Goal: Task Accomplishment & Management: Use online tool/utility

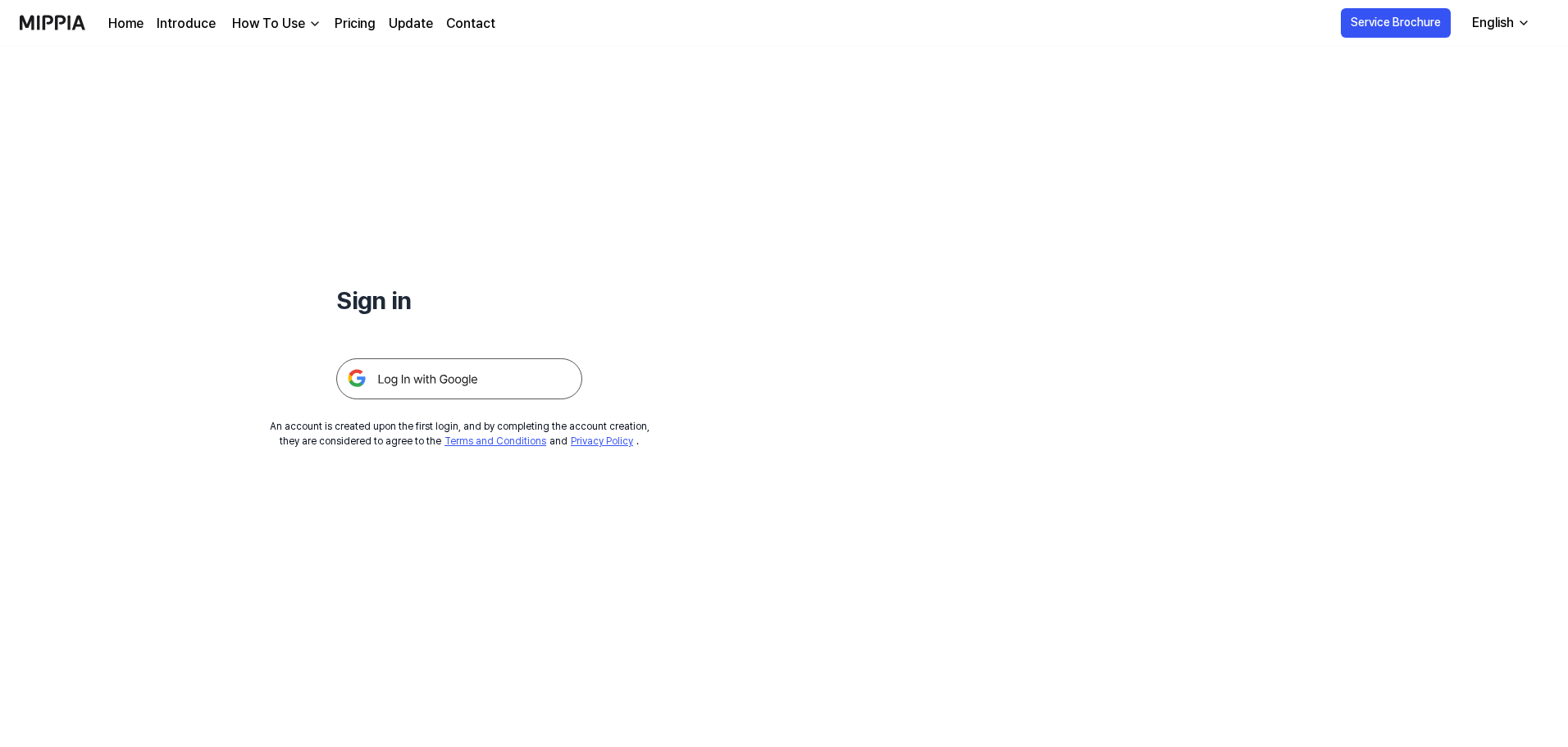
click at [452, 379] on img at bounding box center [459, 378] width 246 height 41
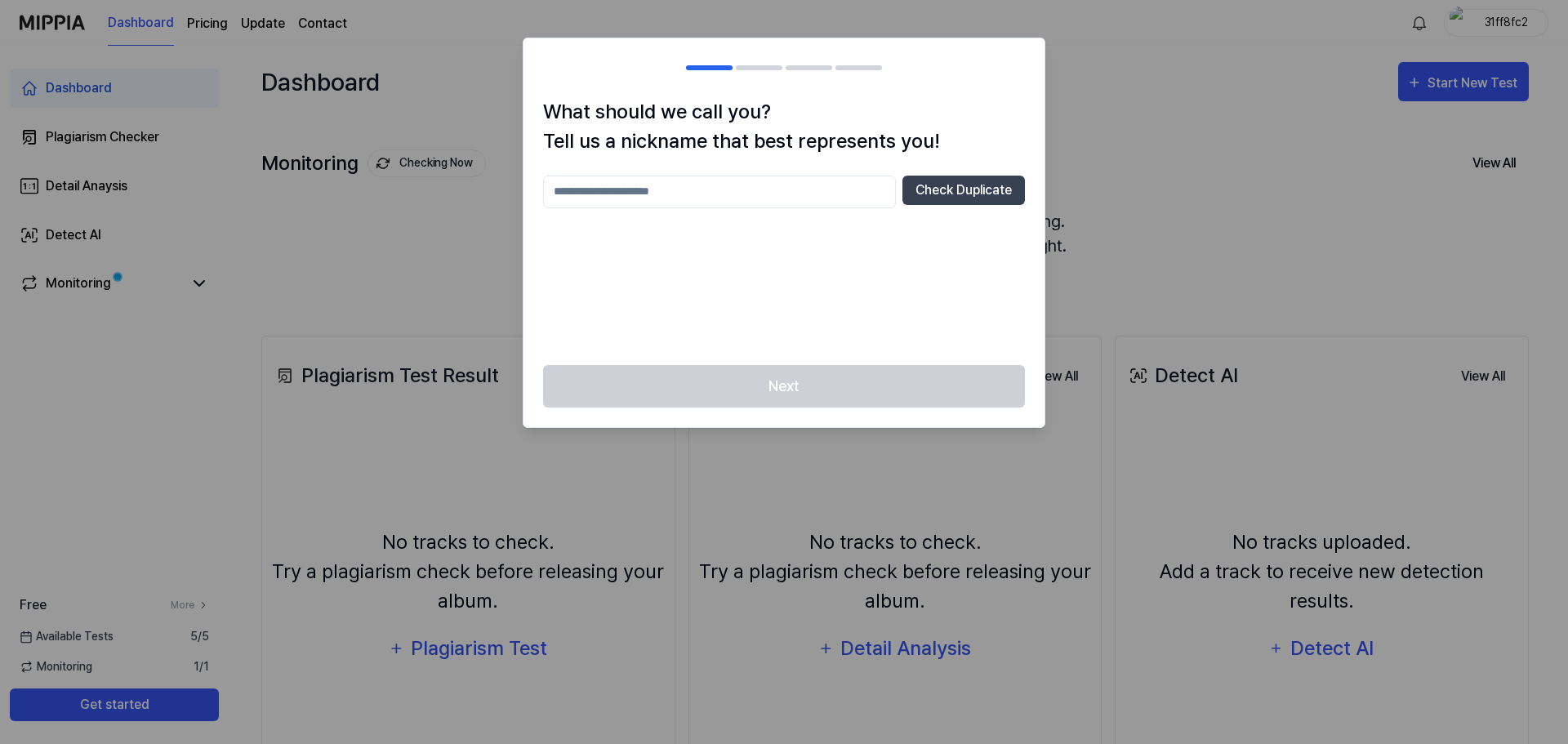
click at [834, 382] on div "Next" at bounding box center [783, 397] width 520 height 63
click at [1201, 54] on div at bounding box center [784, 372] width 1568 height 744
click at [730, 190] on input "text" at bounding box center [719, 191] width 353 height 32
type input "****"
click at [718, 375] on div "Next" at bounding box center [783, 397] width 520 height 63
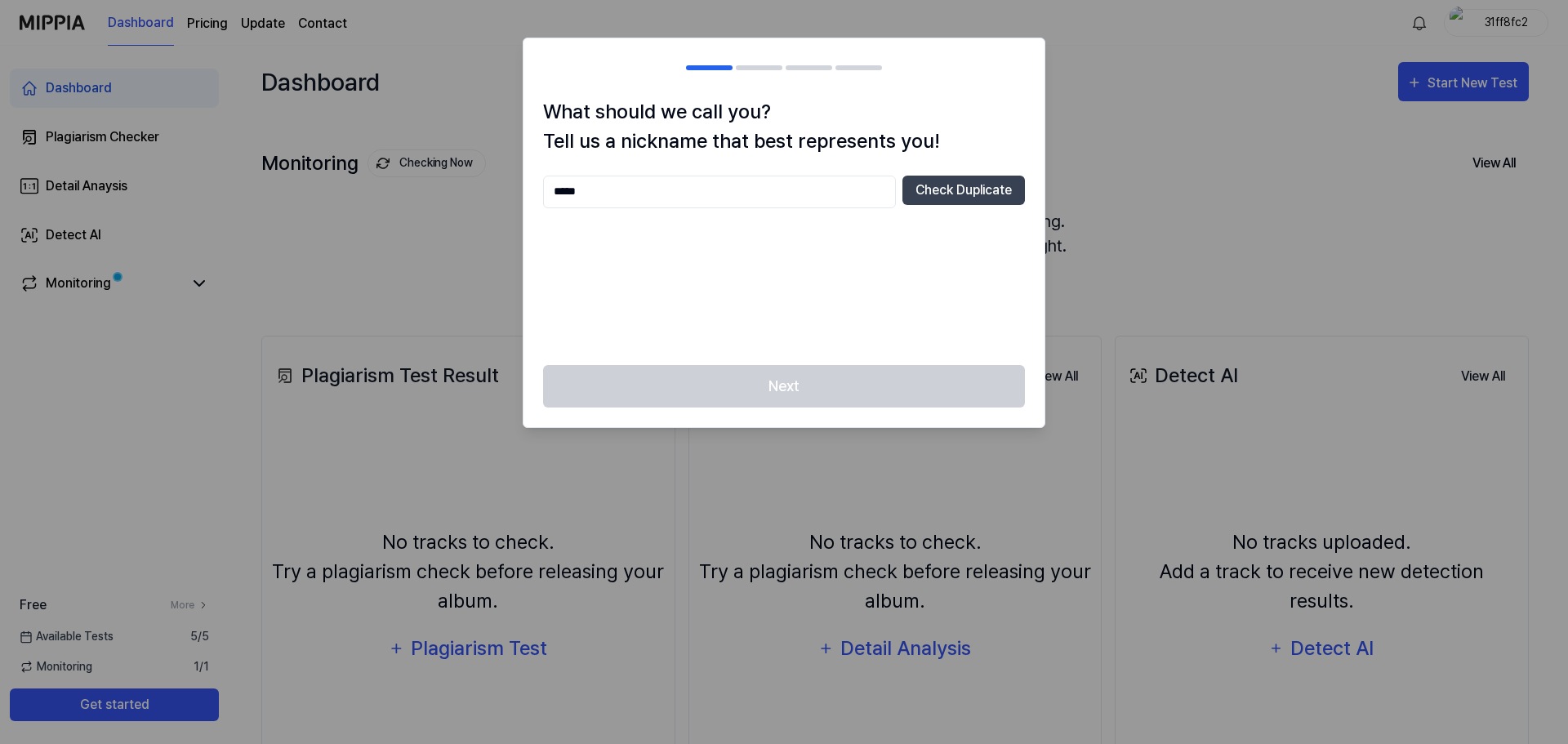
click at [600, 188] on input "****" at bounding box center [719, 191] width 353 height 32
click at [956, 187] on button "Check Duplicate" at bounding box center [963, 189] width 123 height 29
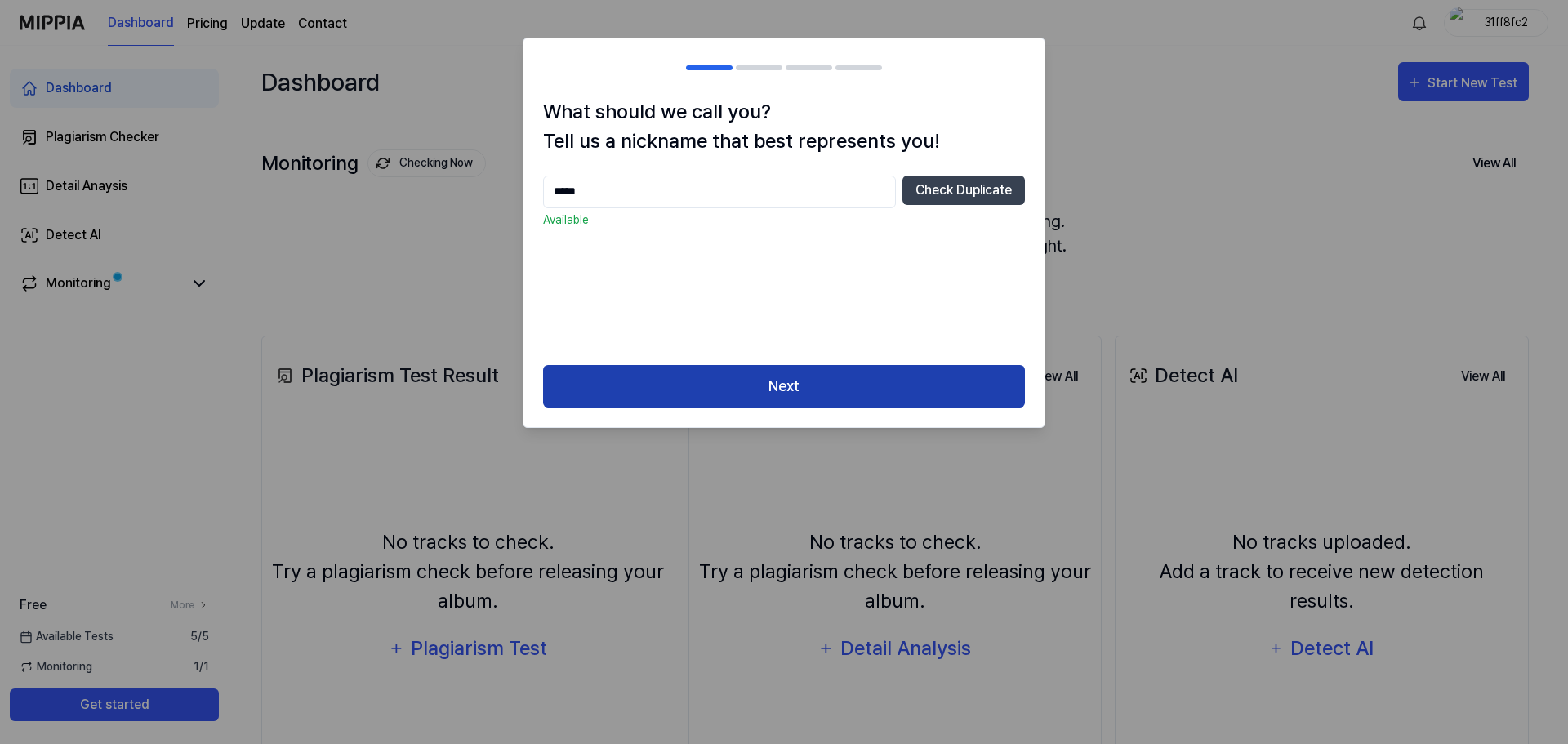
click at [820, 380] on button "Next" at bounding box center [784, 386] width 481 height 43
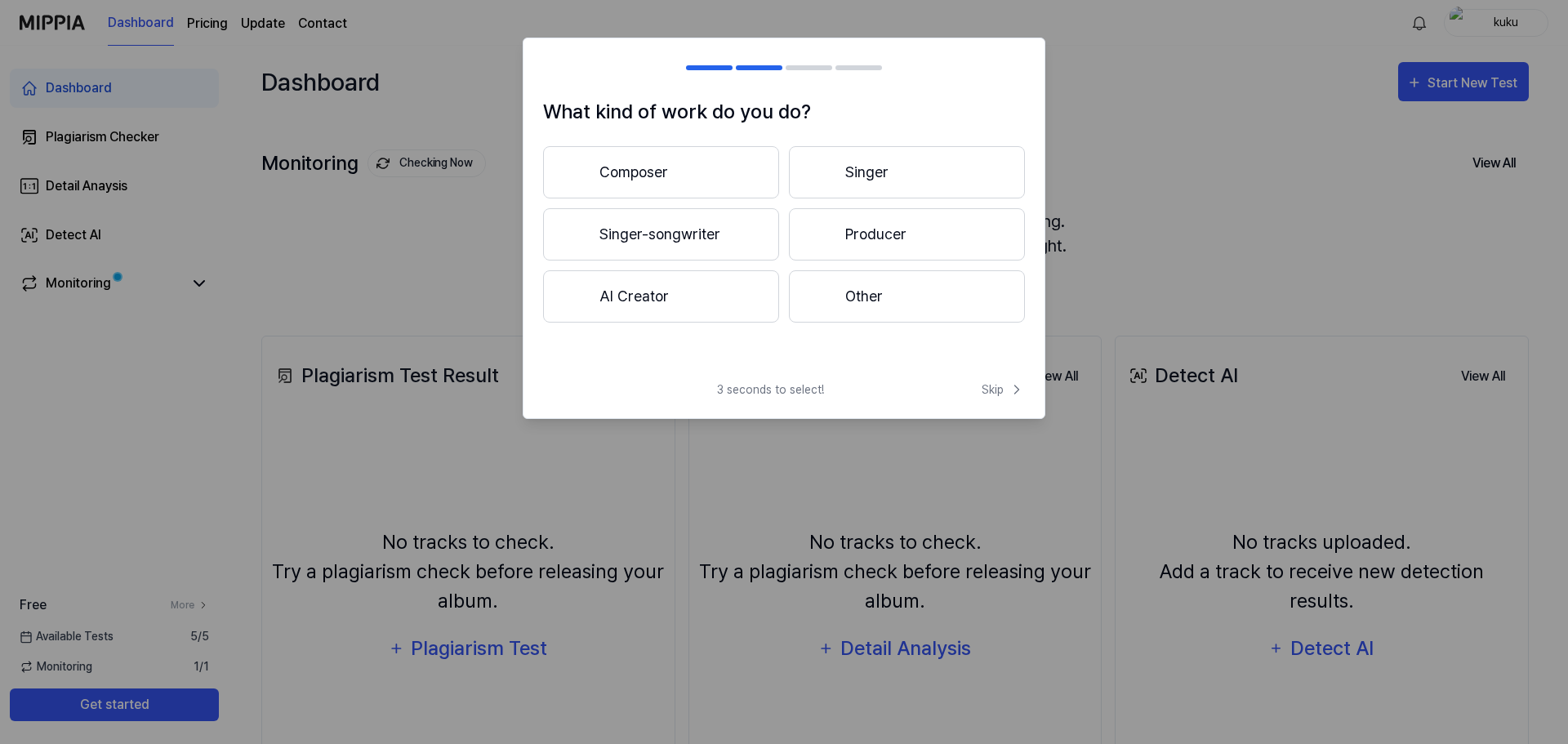
click at [648, 170] on button "Composer" at bounding box center [661, 172] width 236 height 52
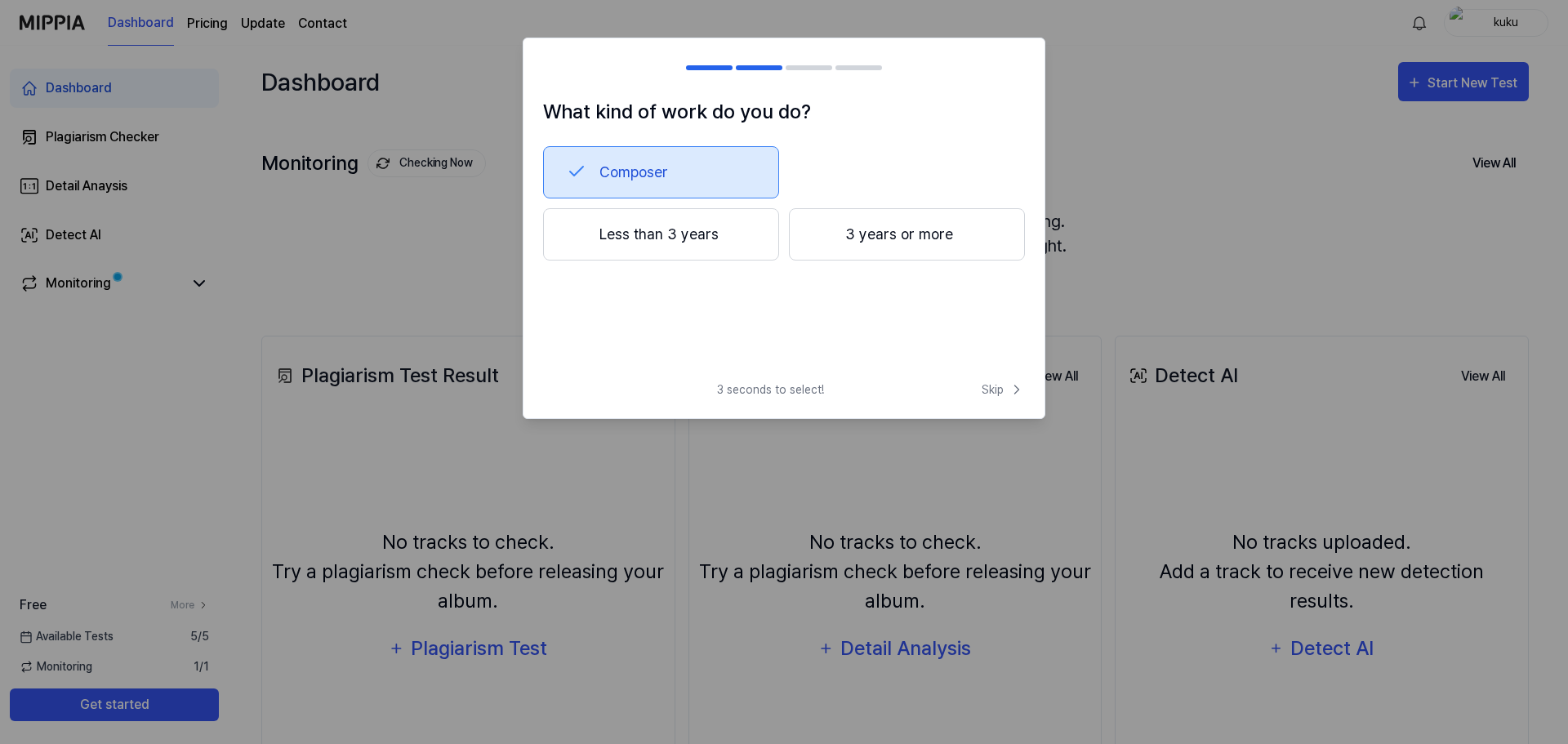
click at [837, 239] on button "3 years or more" at bounding box center [907, 234] width 236 height 52
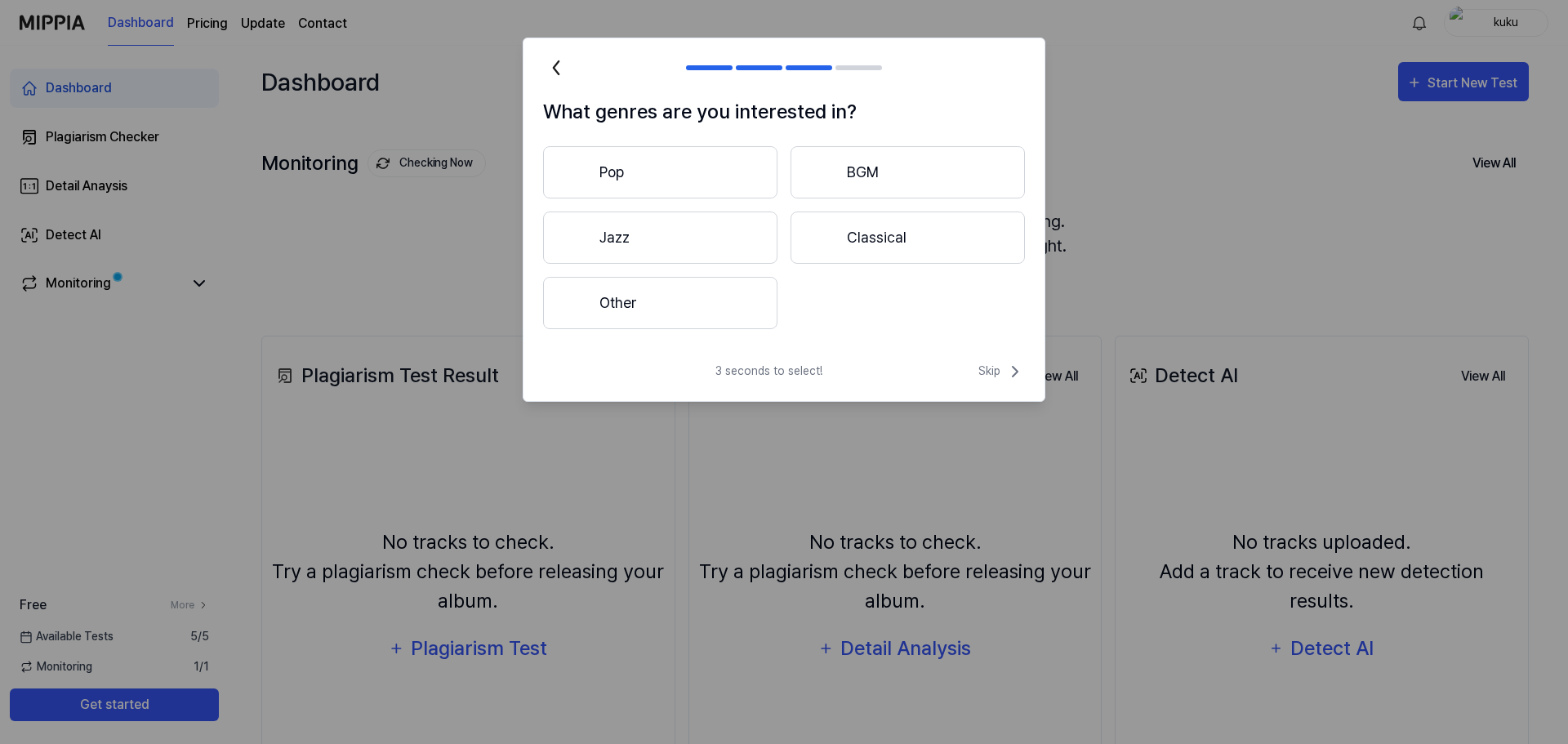
click at [702, 317] on button "Other" at bounding box center [660, 303] width 234 height 52
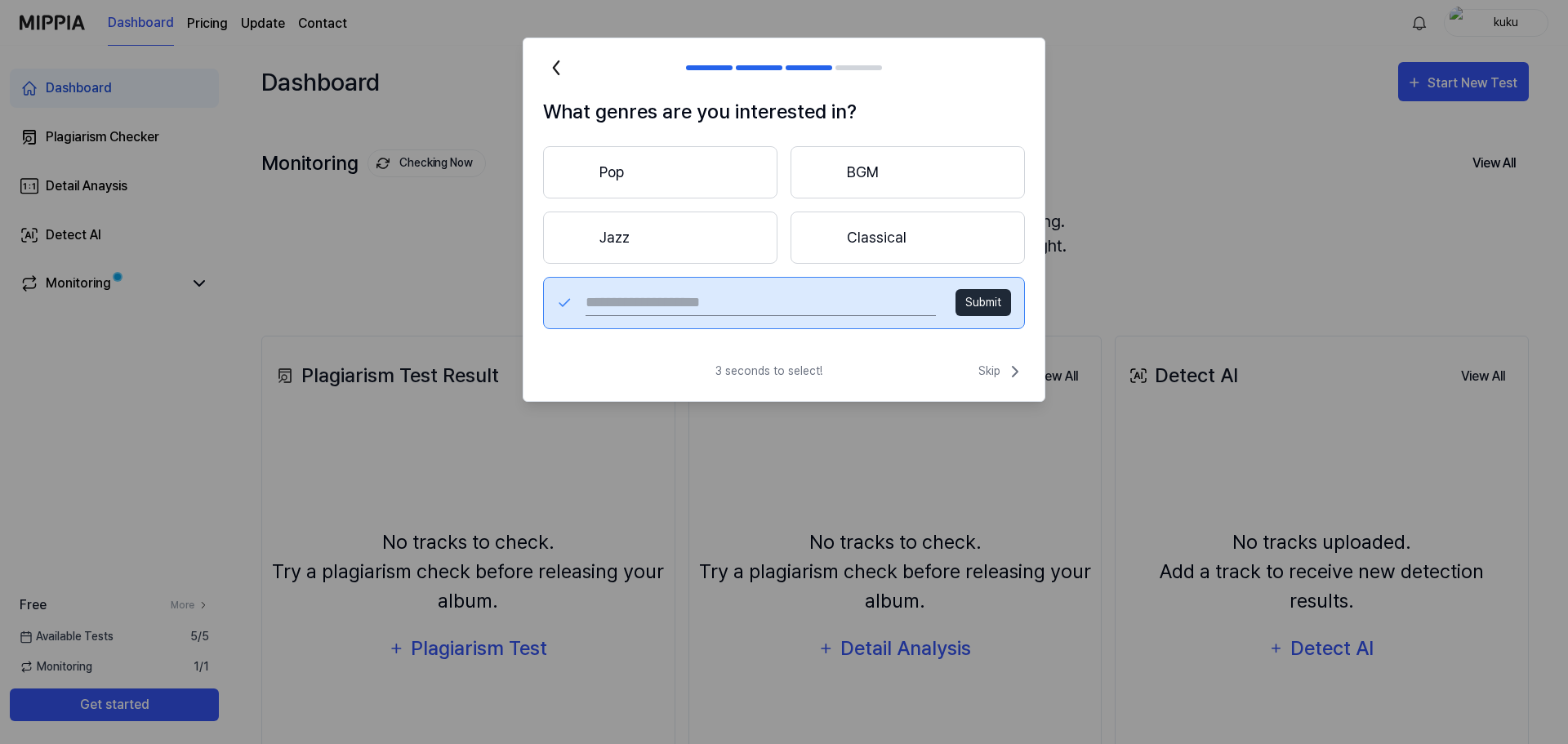
click at [922, 247] on button "Classical" at bounding box center [908, 237] width 234 height 52
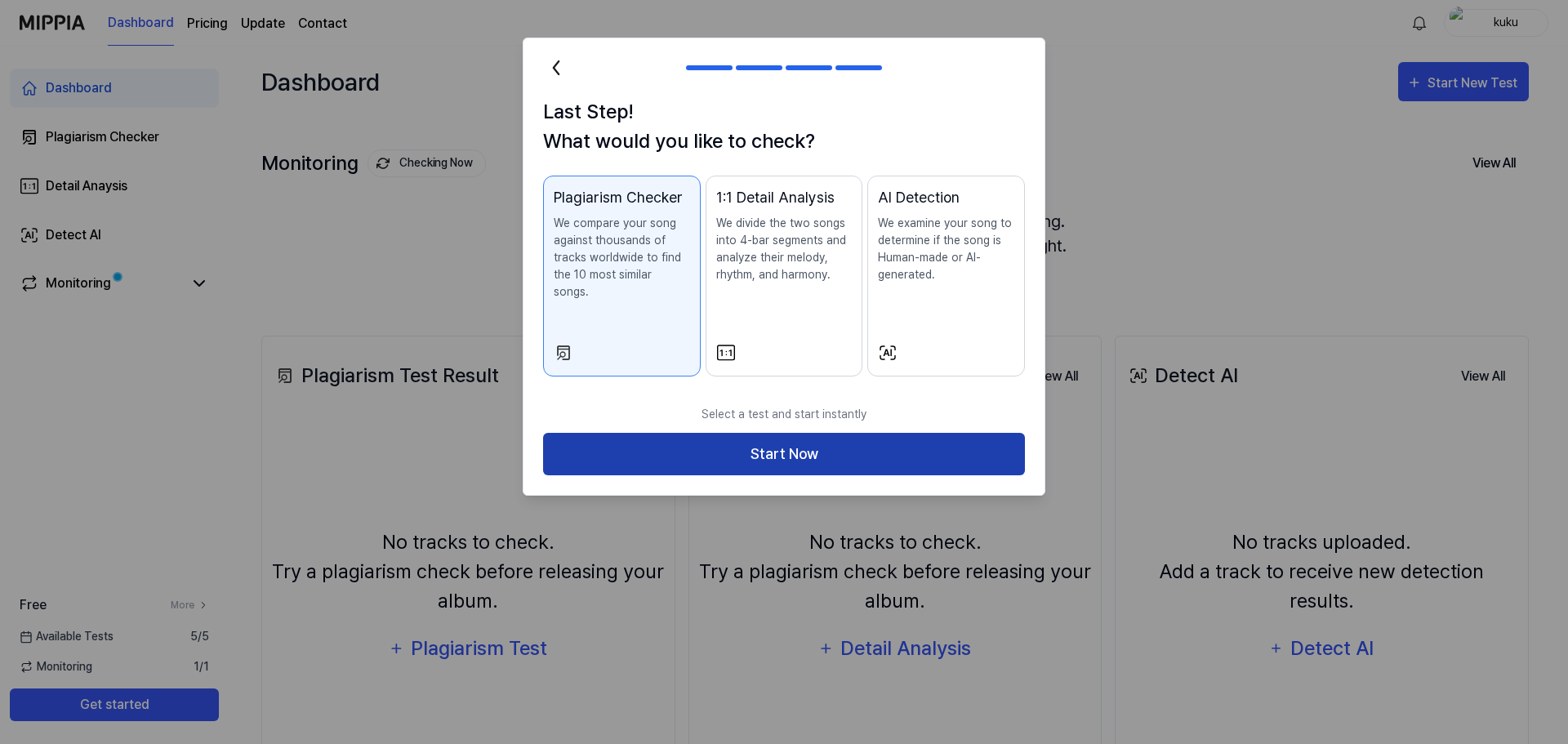
click at [891, 438] on button "Start Now" at bounding box center [784, 454] width 481 height 43
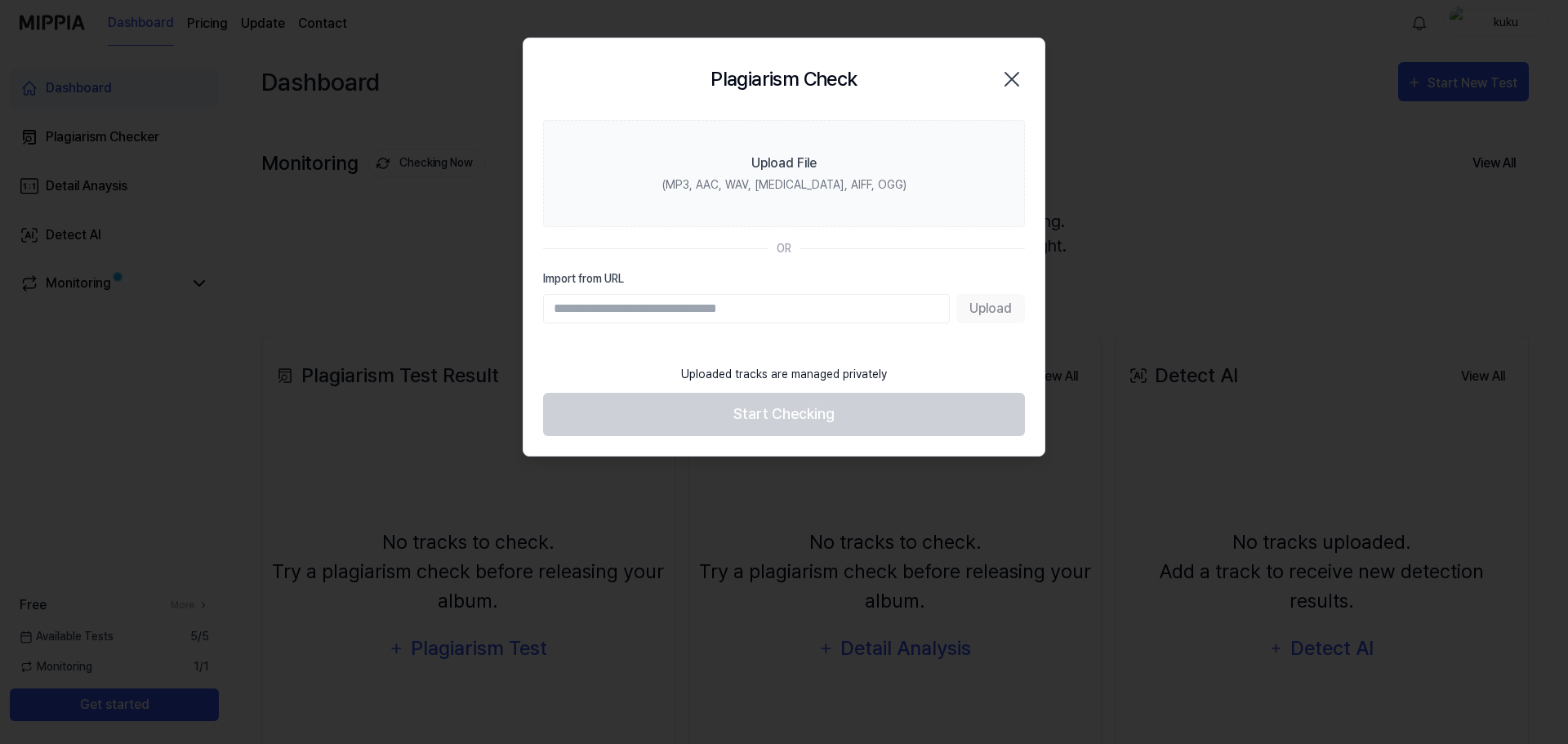
click at [1013, 83] on icon "button" at bounding box center [1010, 79] width 26 height 26
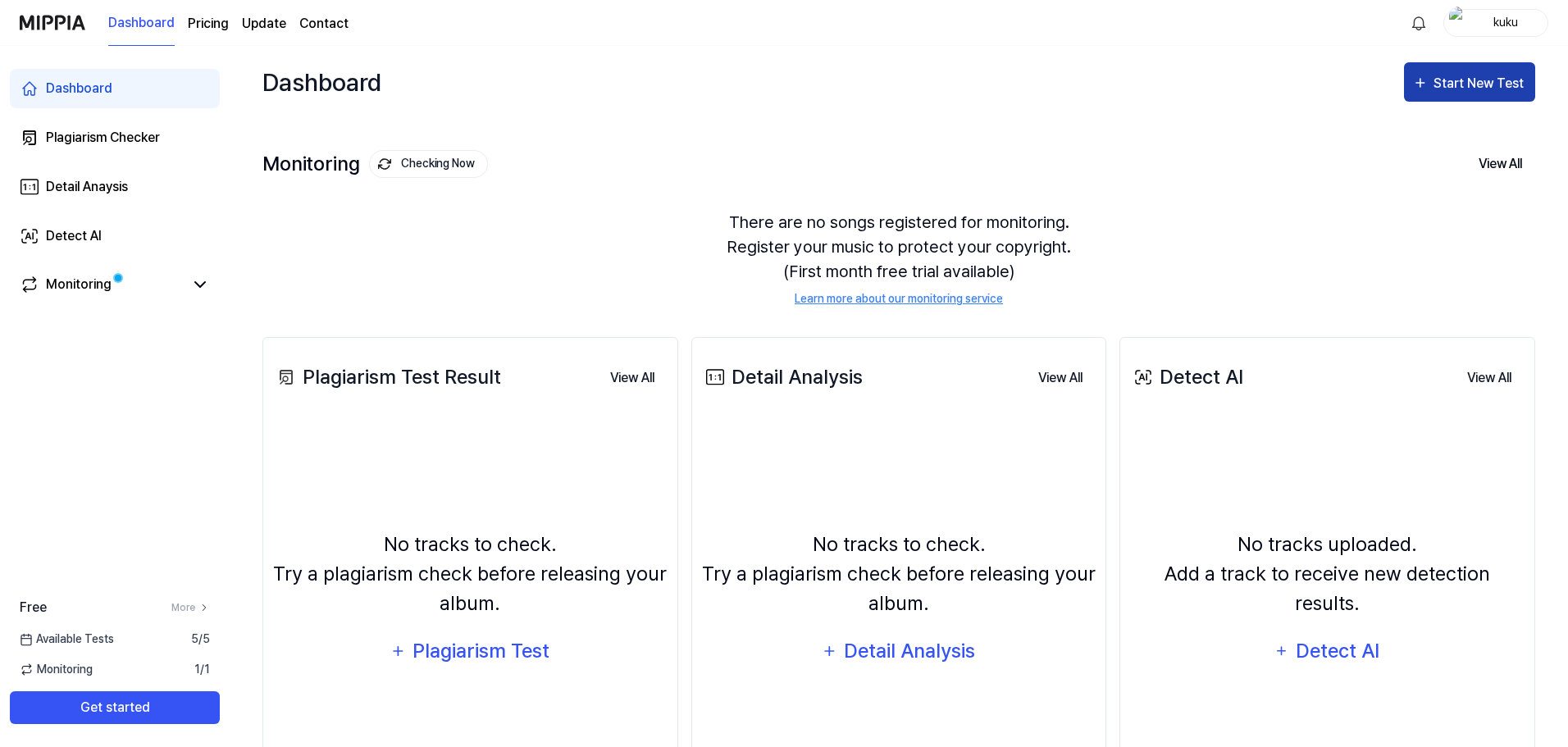
click at [1486, 79] on div "Start New Test" at bounding box center [1480, 83] width 94 height 21
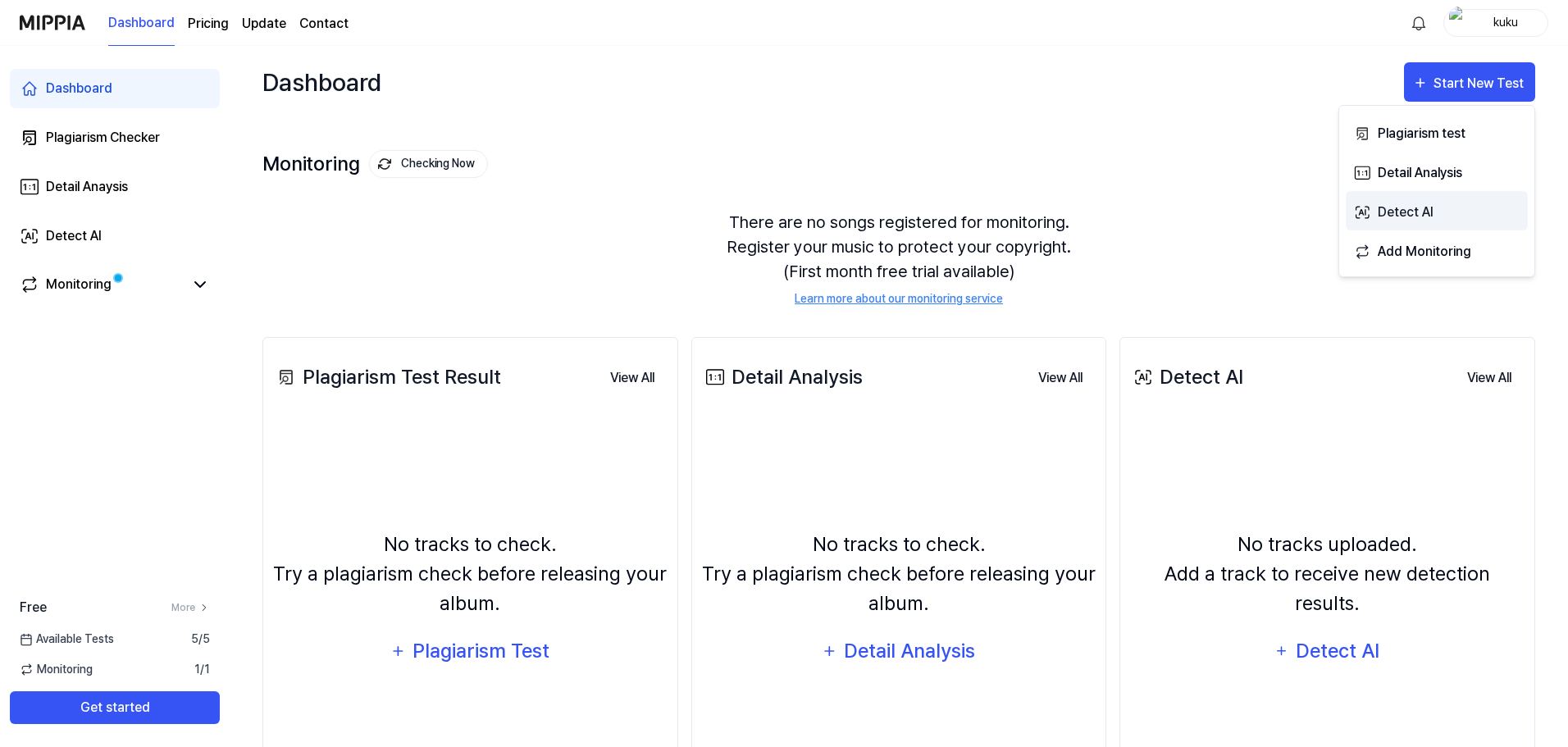
click at [1457, 222] on div "Detect AI" at bounding box center [1449, 212] width 142 height 21
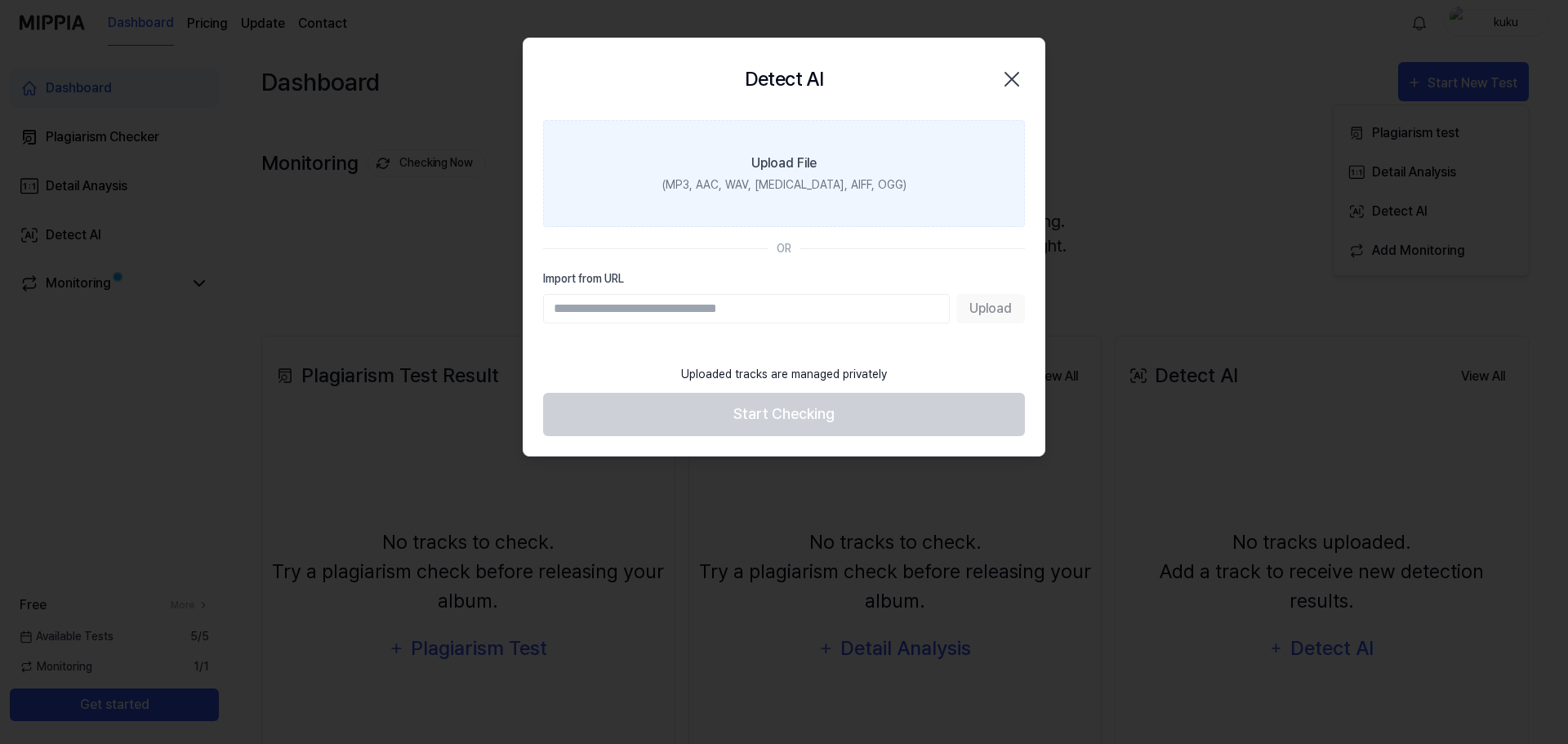
click at [826, 175] on label "Upload File (MP3, AAC, WAV, FLAC, AIFF, OGG)" at bounding box center [784, 173] width 481 height 107
click at [0, 0] on input "Upload File (MP3, AAC, WAV, FLAC, AIFF, OGG)" at bounding box center [0, 0] width 0 height 0
click at [797, 169] on div "Upload File" at bounding box center [783, 163] width 66 height 20
click at [0, 0] on input "Upload File (MP3, AAC, WAV, FLAC, AIFF, OGG)" at bounding box center [0, 0] width 0 height 0
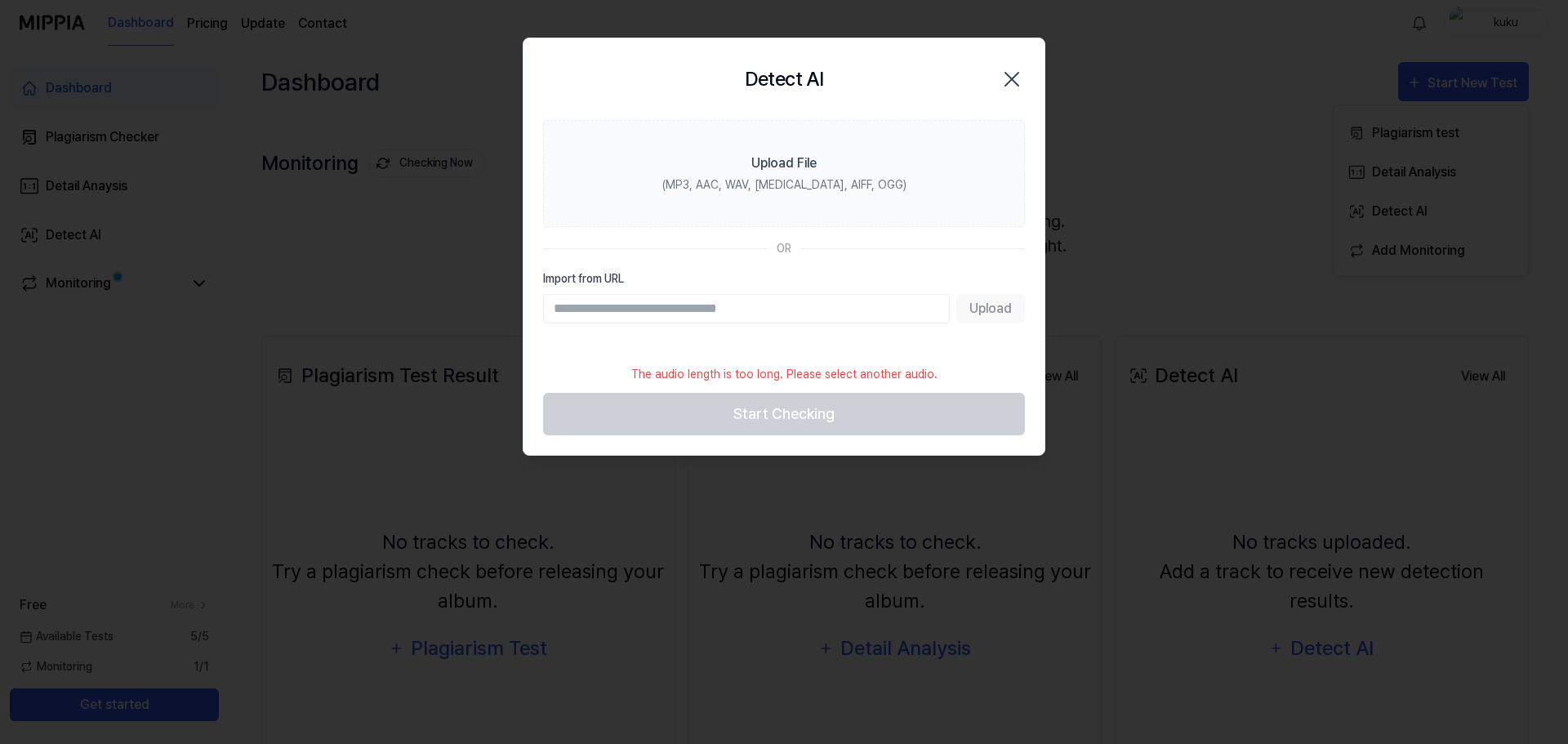
click at [1014, 84] on icon "button" at bounding box center [1010, 79] width 26 height 26
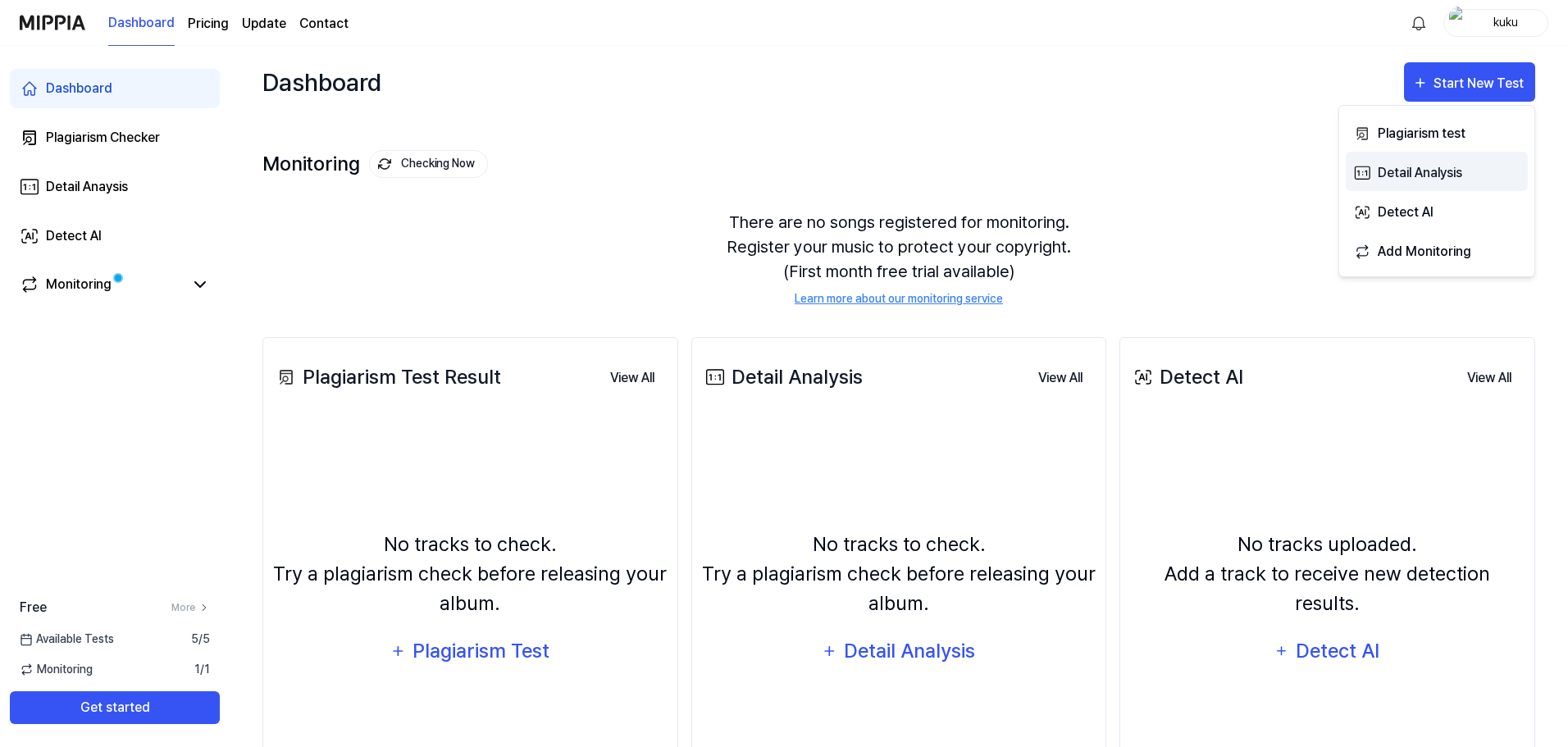
click at [1448, 174] on div "Detail Analysis" at bounding box center [1449, 173] width 142 height 21
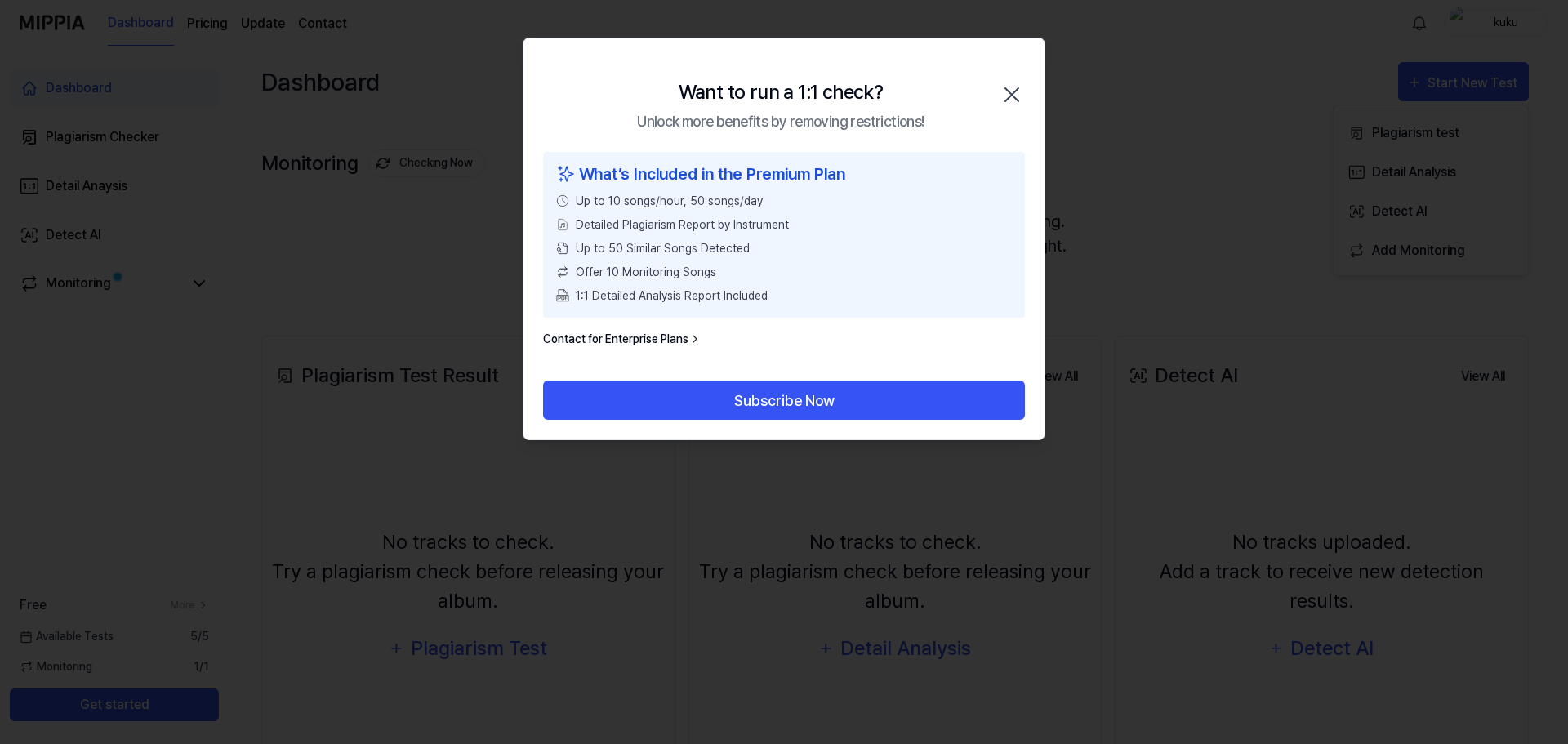
click at [1011, 92] on icon "button" at bounding box center [1010, 94] width 26 height 26
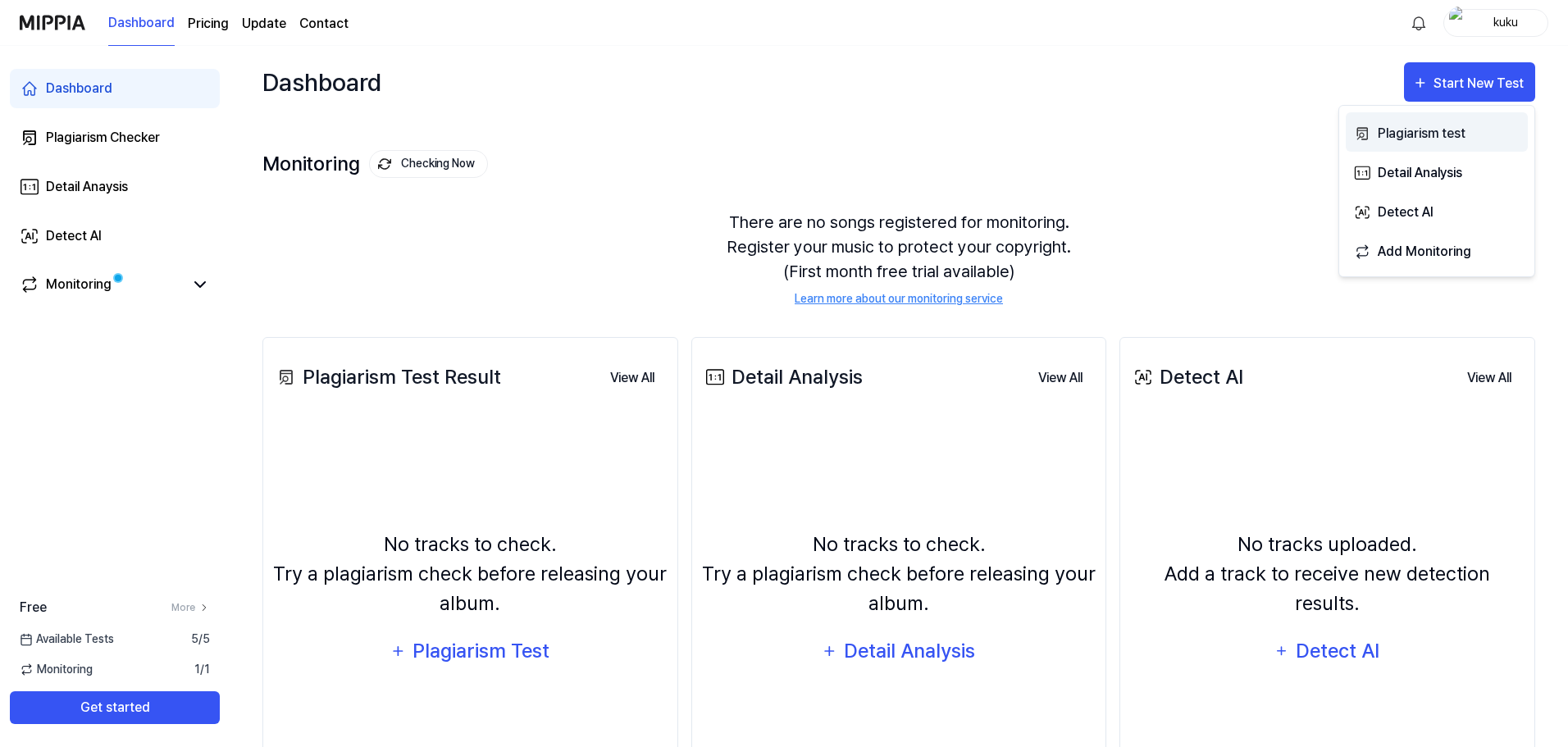
click at [1430, 141] on div "Plagiarism test" at bounding box center [1449, 134] width 142 height 21
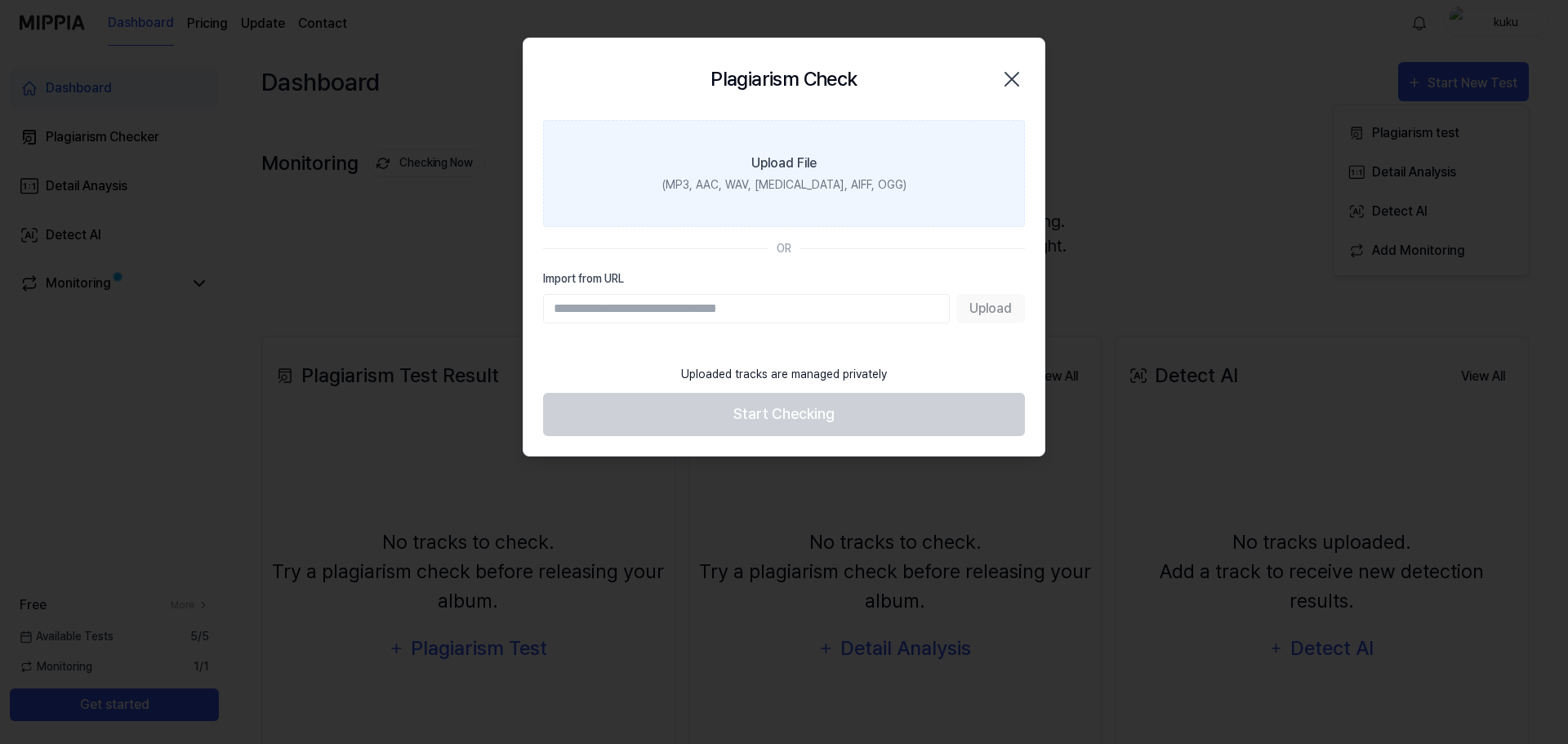
click at [761, 194] on label "Upload File (MP3, AAC, WAV, FLAC, AIFF, OGG)" at bounding box center [784, 173] width 481 height 107
click at [0, 0] on input "Upload File (MP3, AAC, WAV, FLAC, AIFF, OGG)" at bounding box center [0, 0] width 0 height 0
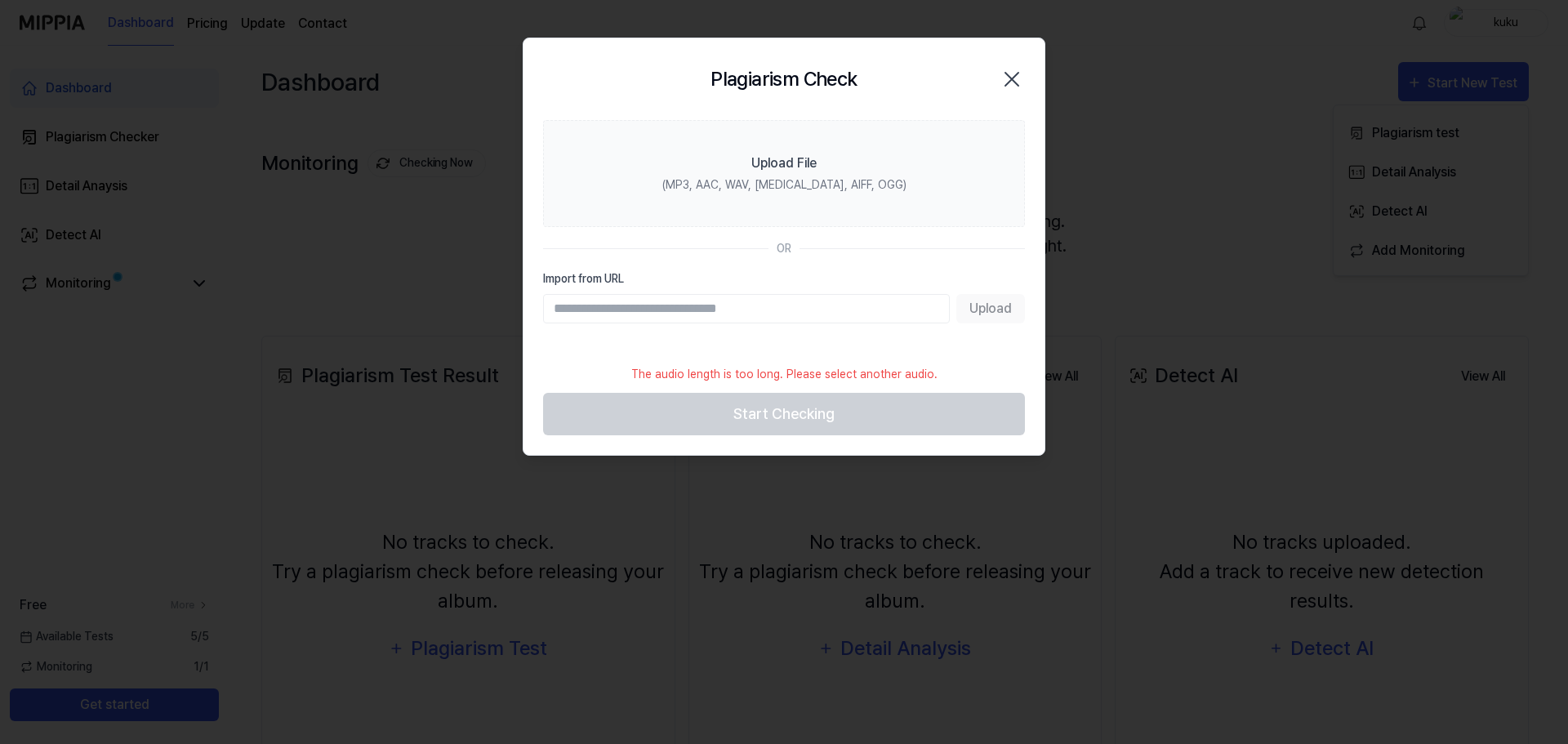
click at [998, 88] on div "Plagiarism Check Close" at bounding box center [784, 79] width 481 height 43
click at [1014, 69] on icon "button" at bounding box center [1010, 79] width 26 height 26
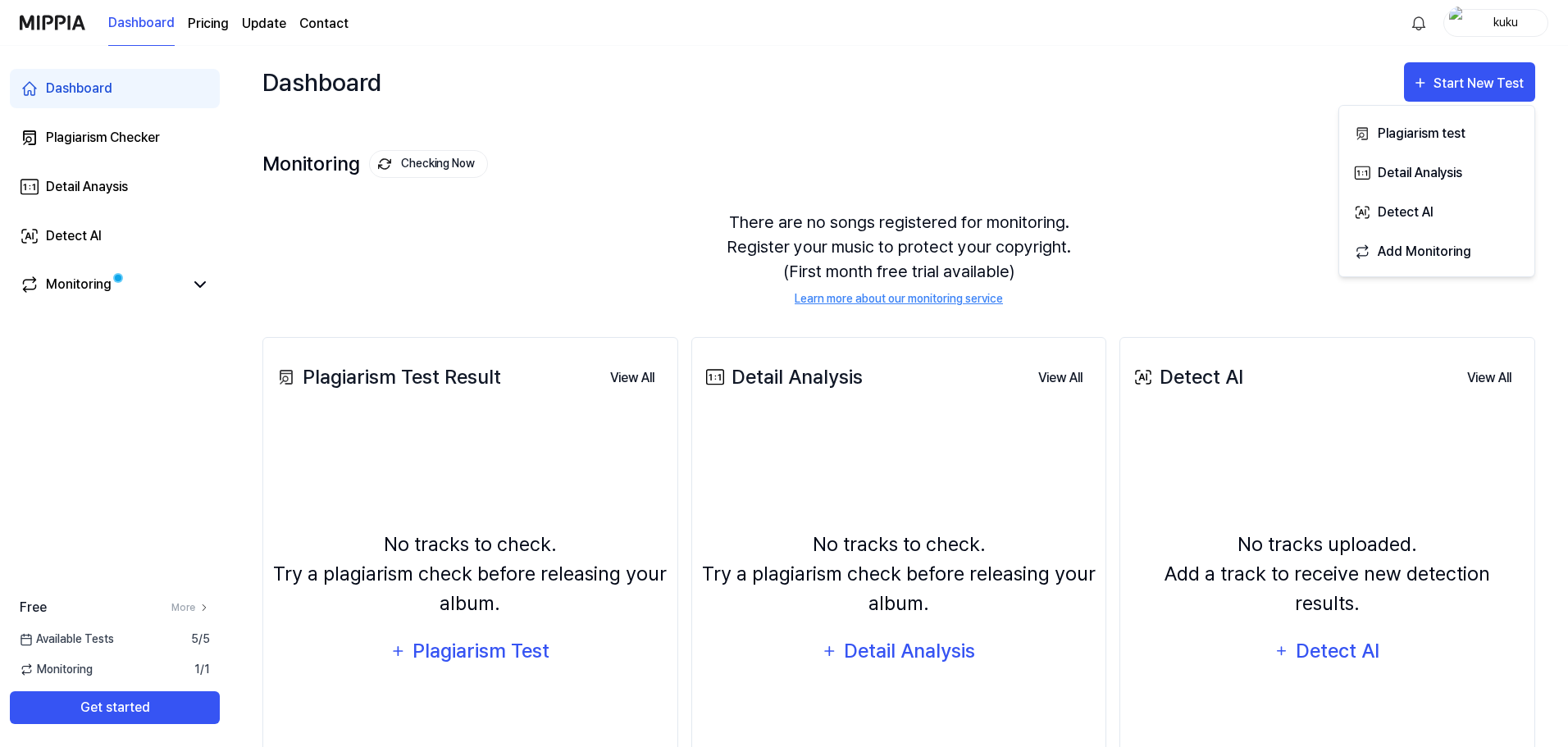
click at [1496, 34] on div "kuku" at bounding box center [1495, 22] width 105 height 28
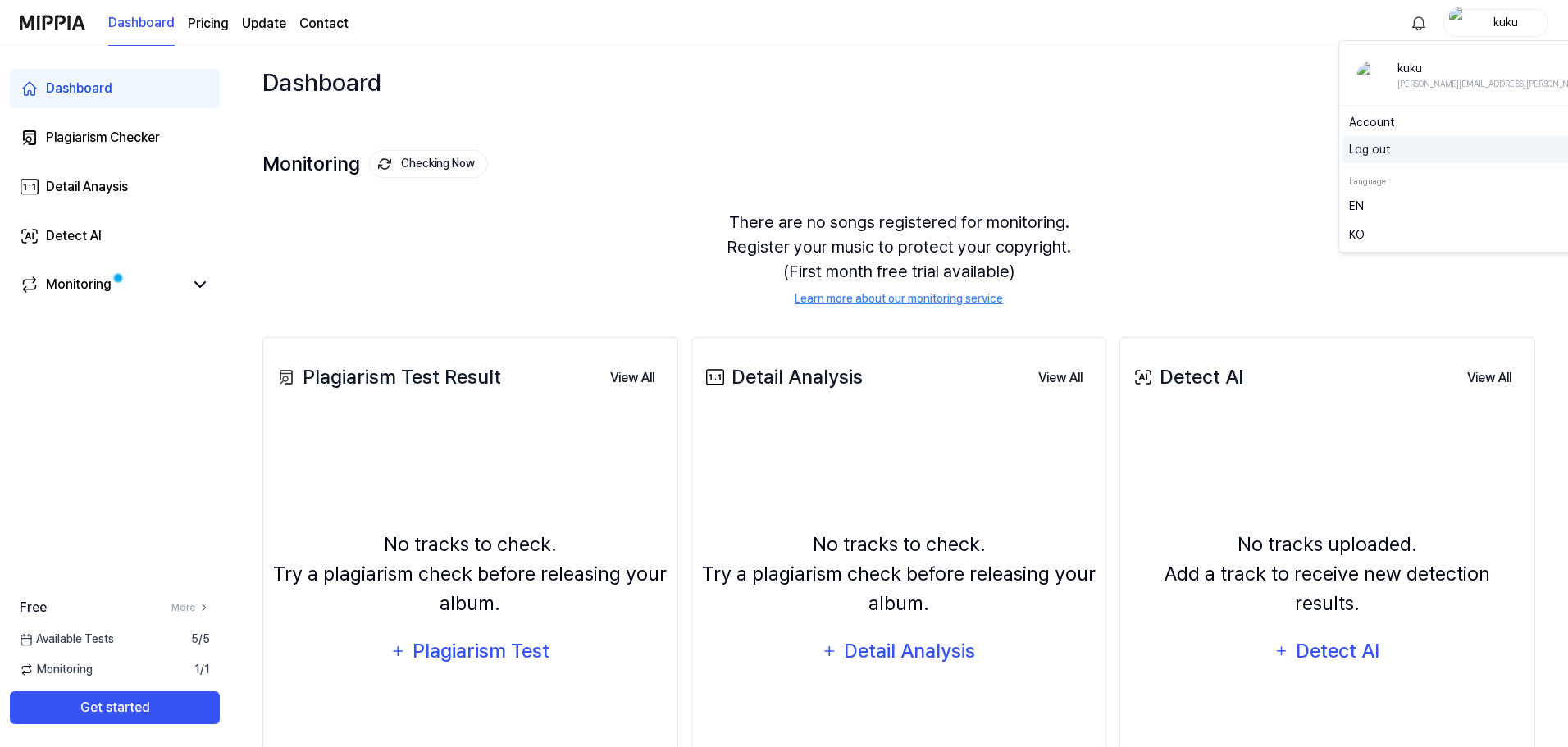
click at [1390, 155] on button "Log out" at bounding box center [1535, 150] width 372 height 17
